Goal: Contribute content

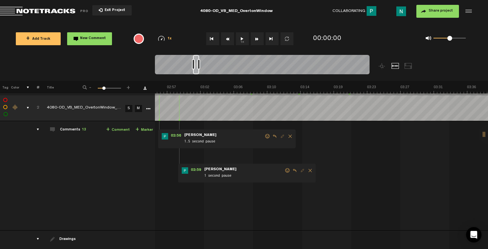
scroll to position [0, 1350]
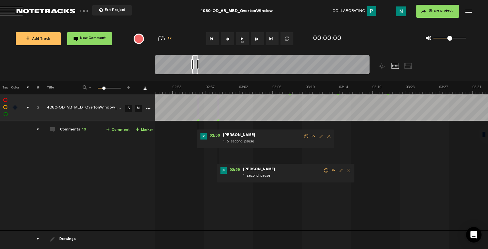
click at [327, 170] on span at bounding box center [326, 170] width 6 height 5
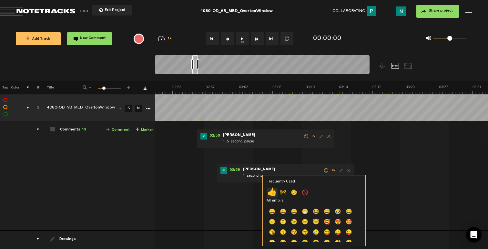
click at [275, 192] on p "👍" at bounding box center [272, 193] width 11 height 10
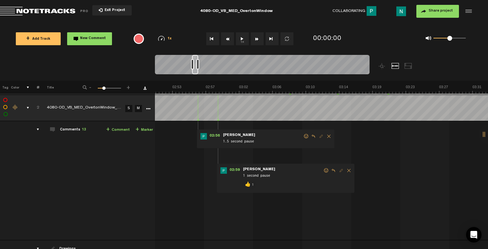
click at [307, 135] on span at bounding box center [306, 136] width 6 height 5
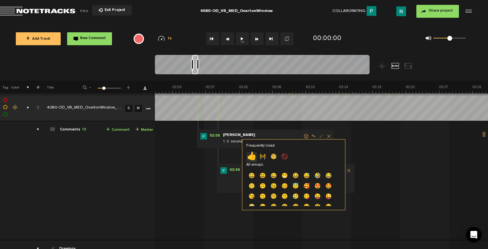
click at [251, 155] on p "👍" at bounding box center [251, 157] width 11 height 10
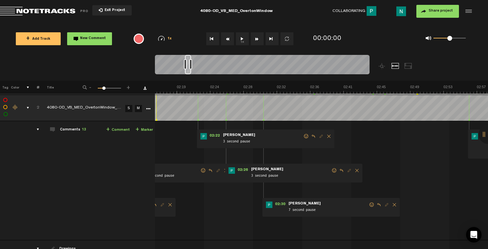
scroll to position [0, 1078]
drag, startPoint x: 370, startPoint y: 205, endPoint x: 366, endPoint y: 207, distance: 4.2
click at [370, 205] on span at bounding box center [372, 204] width 6 height 5
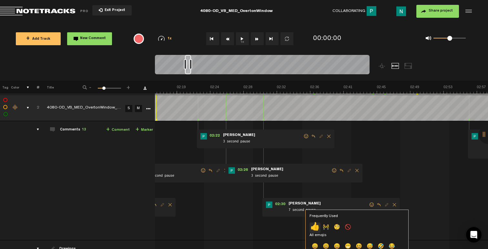
click at [316, 226] on p "👍" at bounding box center [315, 227] width 11 height 10
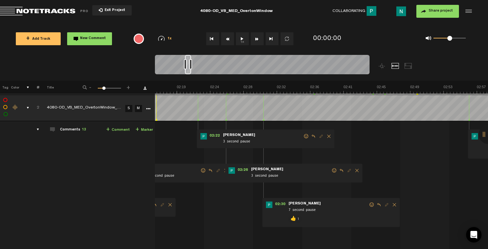
click at [333, 170] on span at bounding box center [334, 170] width 6 height 5
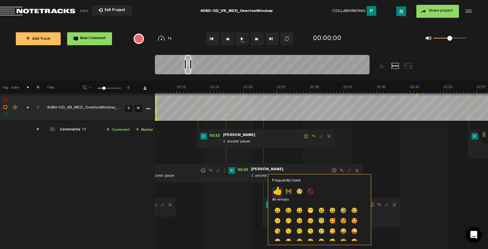
click at [282, 192] on p "👍" at bounding box center [277, 192] width 11 height 10
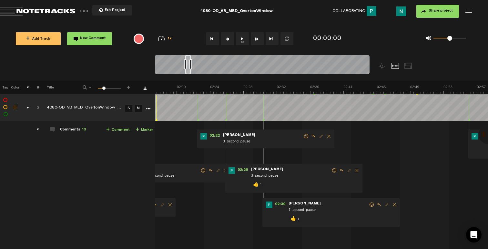
click at [305, 137] on span at bounding box center [306, 136] width 6 height 5
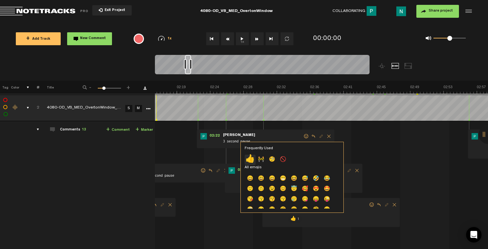
click at [252, 159] on p "👍" at bounding box center [250, 160] width 11 height 10
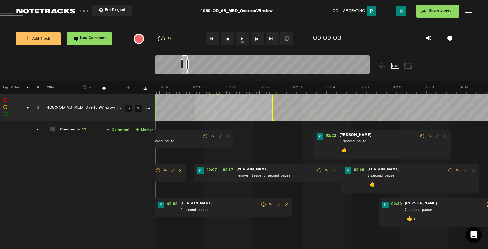
scroll to position [0, 885]
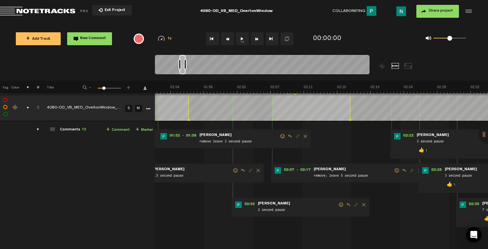
click at [396, 171] on span at bounding box center [397, 170] width 6 height 5
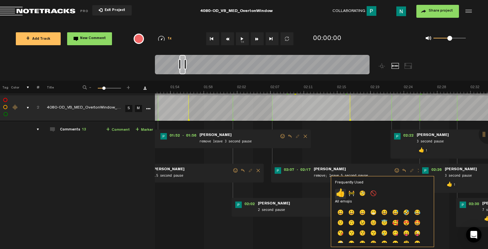
click at [343, 191] on p "👍" at bounding box center [340, 194] width 11 height 10
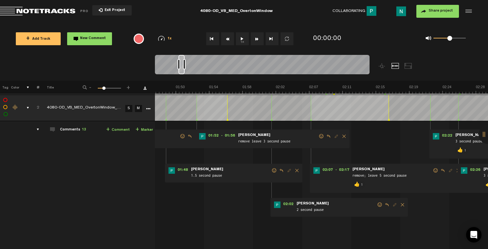
scroll to position [0, 846]
click at [378, 204] on span at bounding box center [380, 204] width 6 height 5
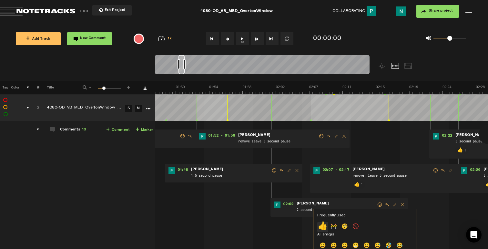
click at [322, 227] on p "👍" at bounding box center [322, 227] width 11 height 10
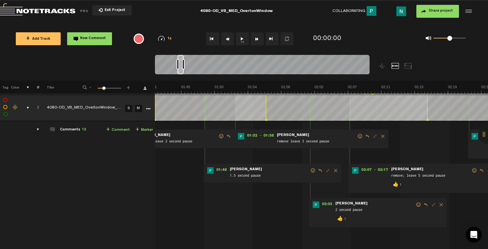
scroll to position [0, 769]
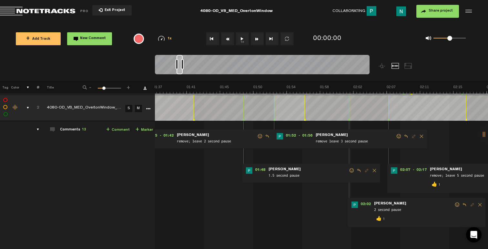
click at [400, 137] on span at bounding box center [399, 136] width 6 height 5
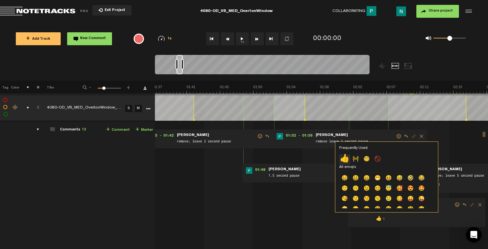
click at [343, 156] on p "👍" at bounding box center [344, 159] width 11 height 10
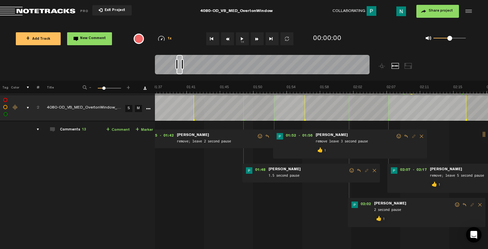
click at [348, 169] on form "1.5 second pause" at bounding box center [308, 173] width 81 height 12
click at [349, 170] on span at bounding box center [352, 170] width 6 height 5
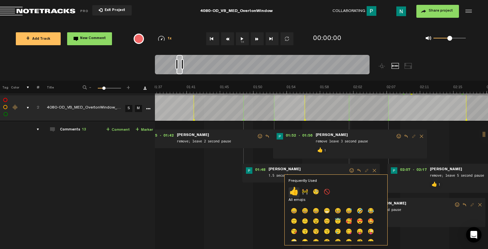
click at [291, 194] on p "👍" at bounding box center [294, 192] width 11 height 10
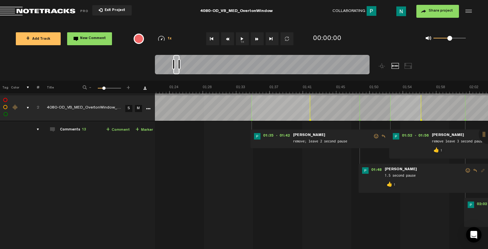
scroll to position [0, 652]
click at [375, 135] on span at bounding box center [376, 136] width 6 height 5
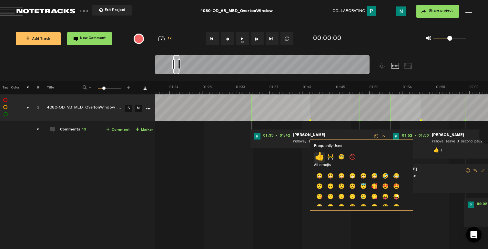
click at [321, 157] on p "👍" at bounding box center [319, 157] width 11 height 10
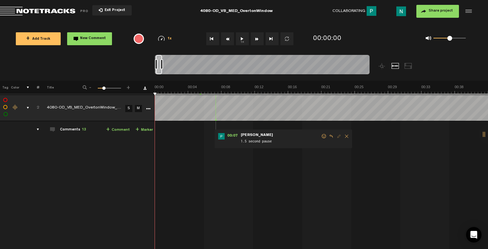
scroll to position [0, 0]
click at [323, 138] on span at bounding box center [324, 136] width 6 height 5
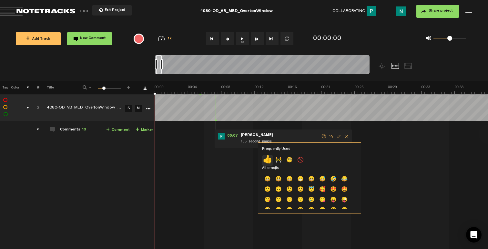
click at [270, 157] on p "👍" at bounding box center [267, 160] width 11 height 10
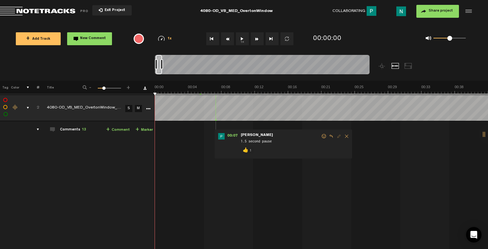
click at [27, 106] on div "comments, stamps & drawings" at bounding box center [25, 108] width 10 height 6
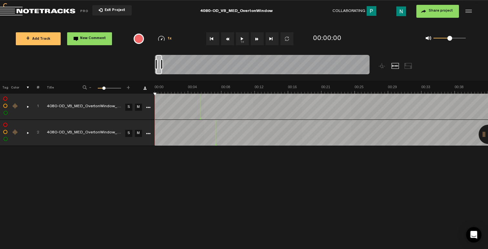
click at [48, 38] on span "+ Add Track" at bounding box center [38, 39] width 24 height 4
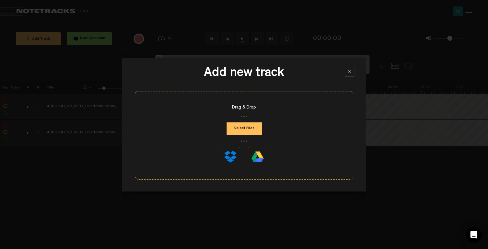
click at [245, 122] on button "Select Files" at bounding box center [244, 128] width 35 height 13
